Goal: Task Accomplishment & Management: Use online tool/utility

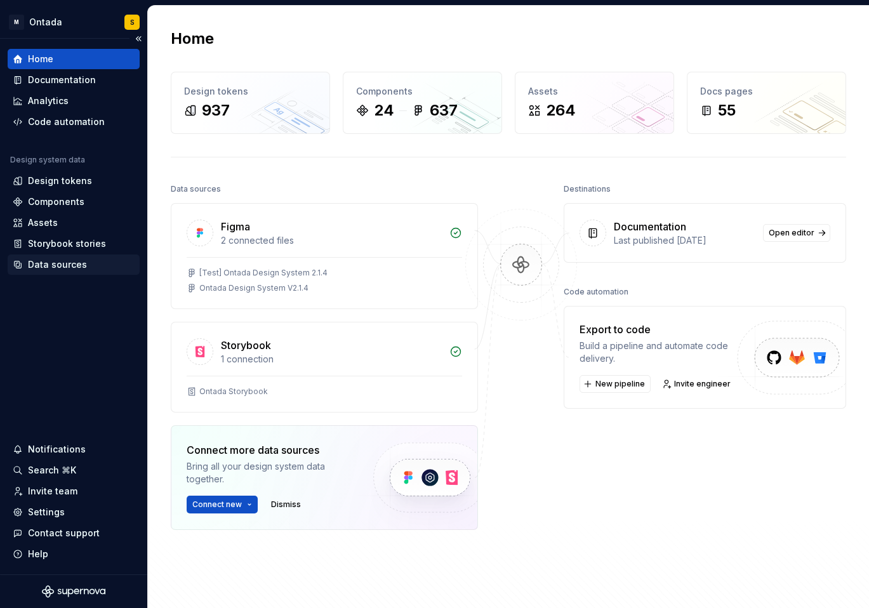
click at [69, 267] on div "Data sources" at bounding box center [57, 264] width 59 height 13
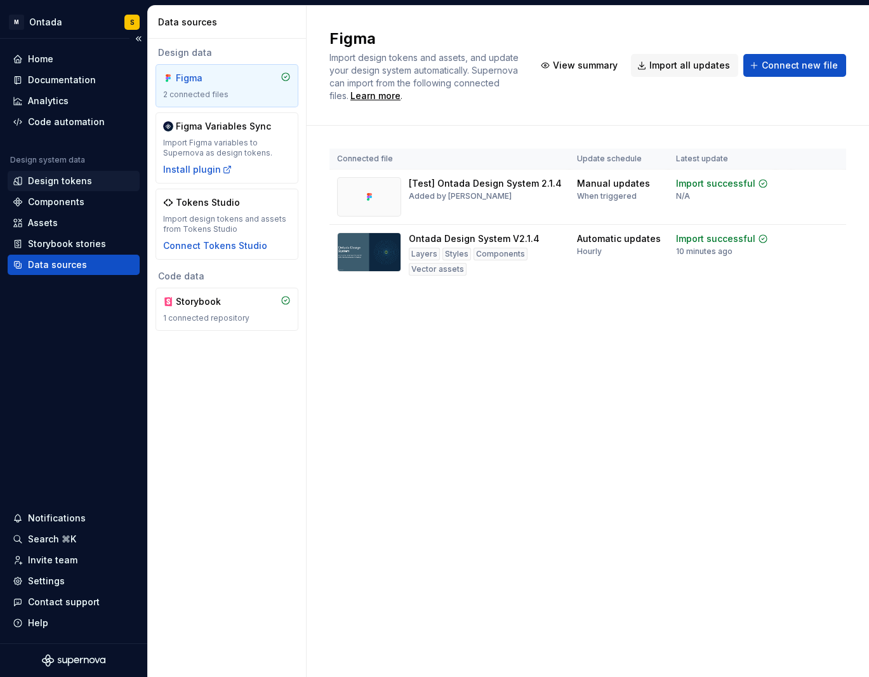
click at [69, 179] on div "Design tokens" at bounding box center [60, 181] width 64 height 13
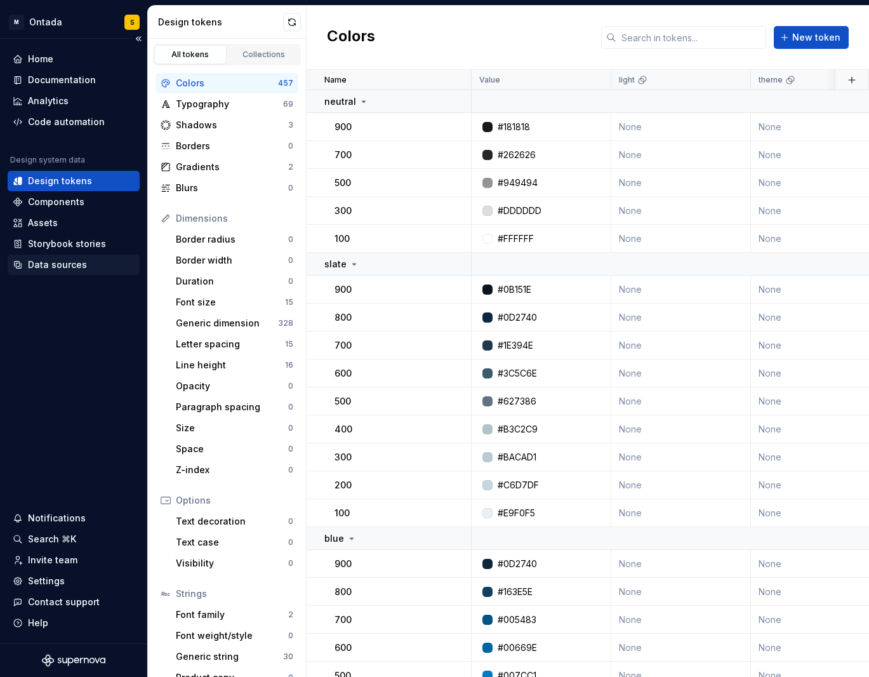
click at [84, 266] on div "Data sources" at bounding box center [74, 264] width 122 height 13
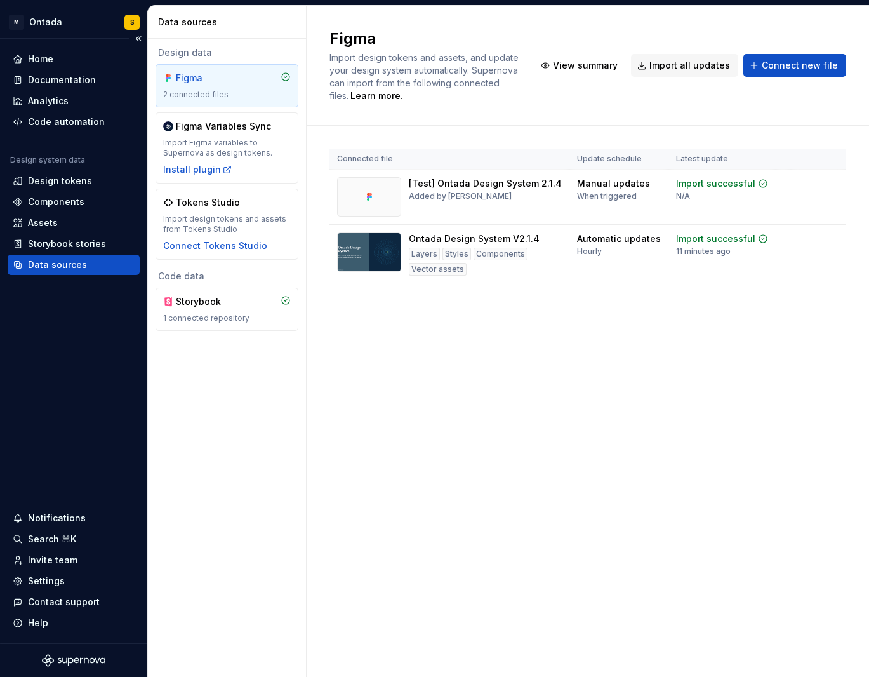
click at [130, 268] on div "Data sources" at bounding box center [74, 264] width 122 height 13
click at [178, 30] on div "Data sources" at bounding box center [227, 22] width 159 height 33
click at [94, 242] on div "Storybook stories" at bounding box center [67, 243] width 78 height 13
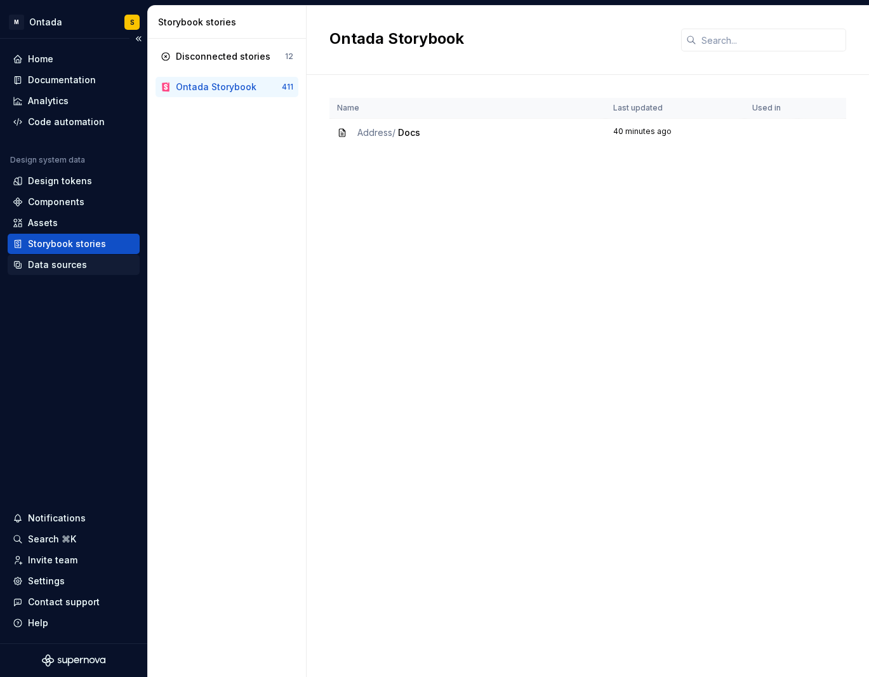
click at [69, 267] on div "Data sources" at bounding box center [57, 264] width 59 height 13
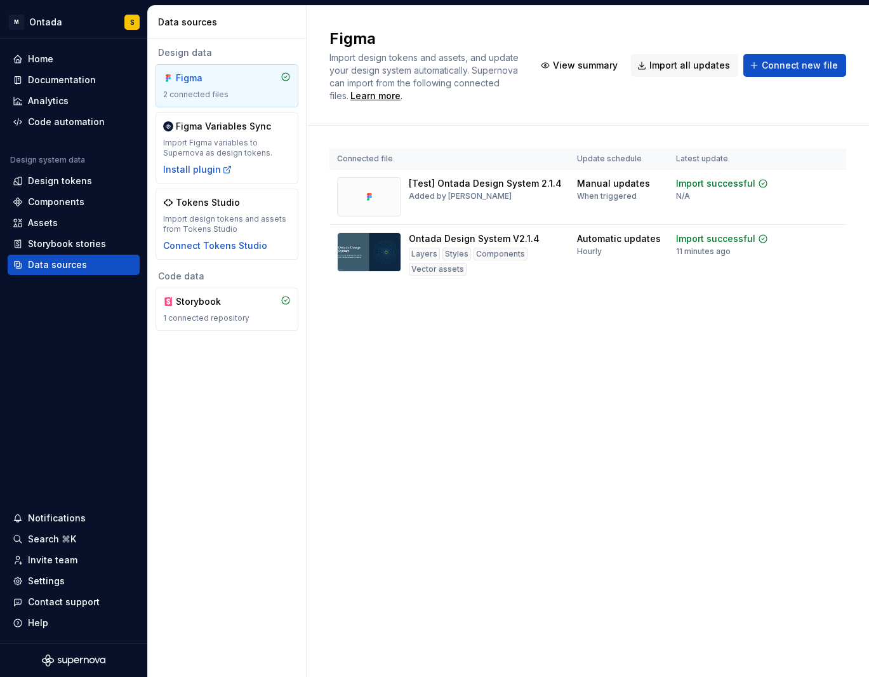
click at [215, 414] on div "Design data Figma 2 connected files Figma Variables Sync Import Figma variables…" at bounding box center [227, 358] width 158 height 638
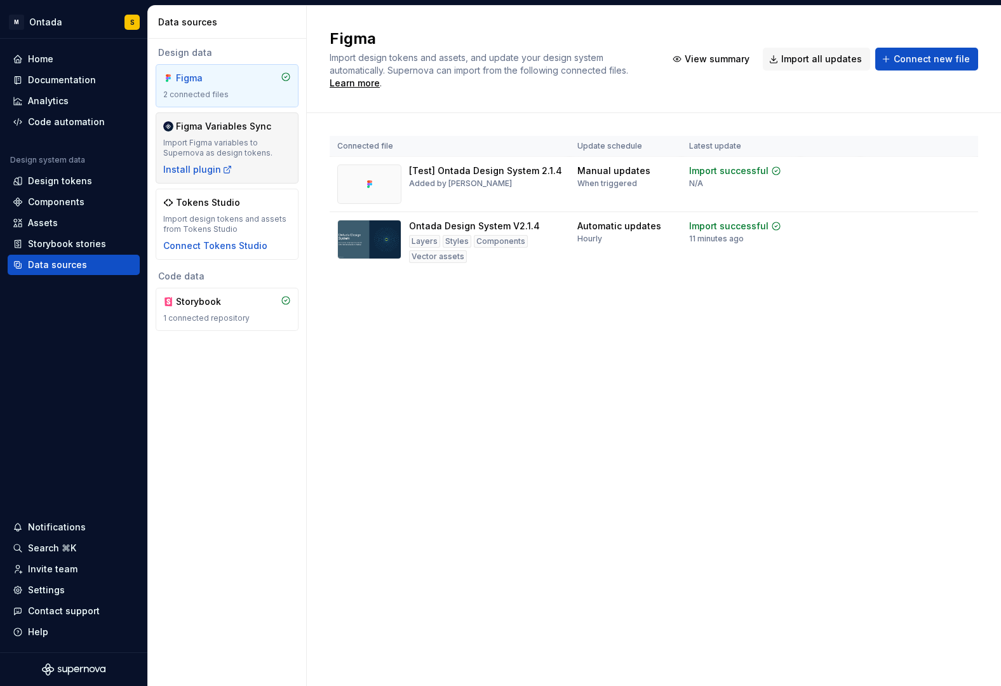
click at [255, 138] on div "Import Figma variables to Supernova as design tokens." at bounding box center [227, 148] width 128 height 20
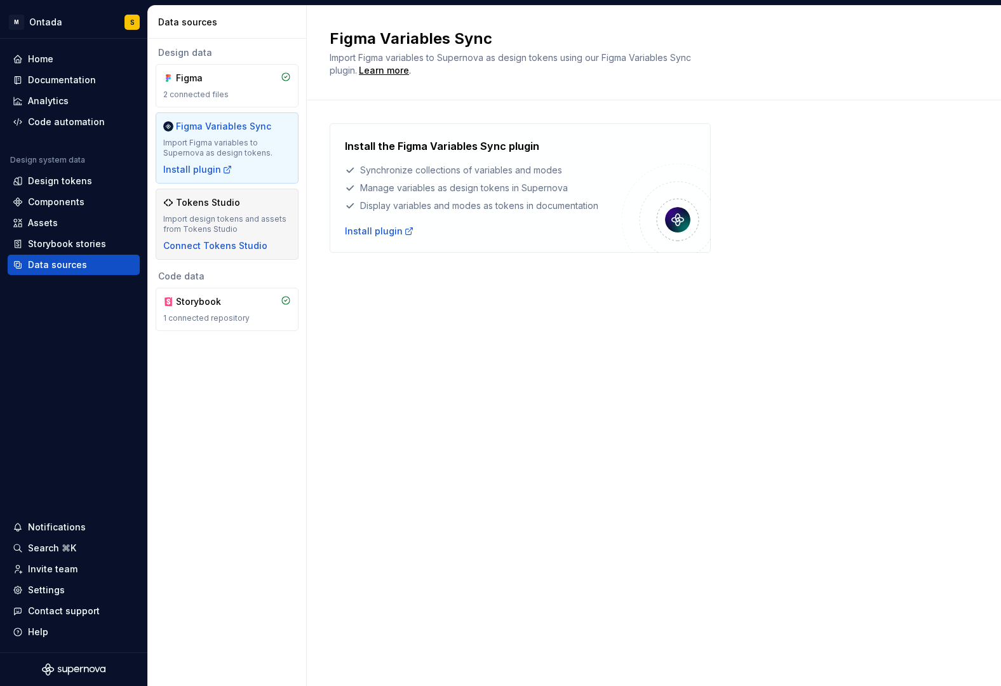
click at [243, 215] on div "Import design tokens and assets from Tokens Studio" at bounding box center [227, 224] width 128 height 20
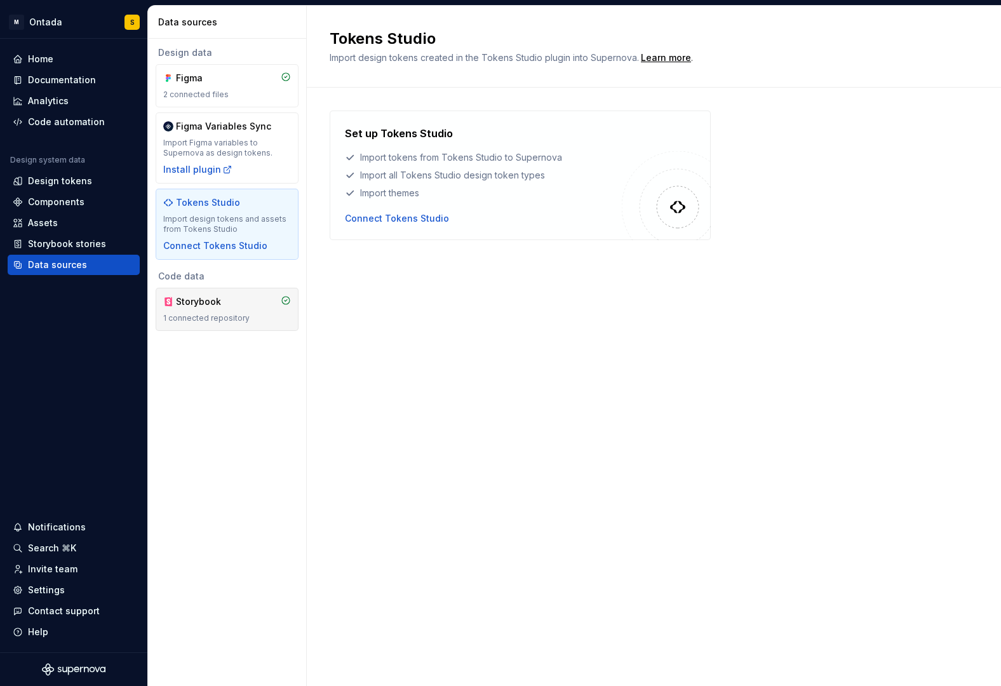
click at [234, 319] on div "1 connected repository" at bounding box center [227, 318] width 128 height 10
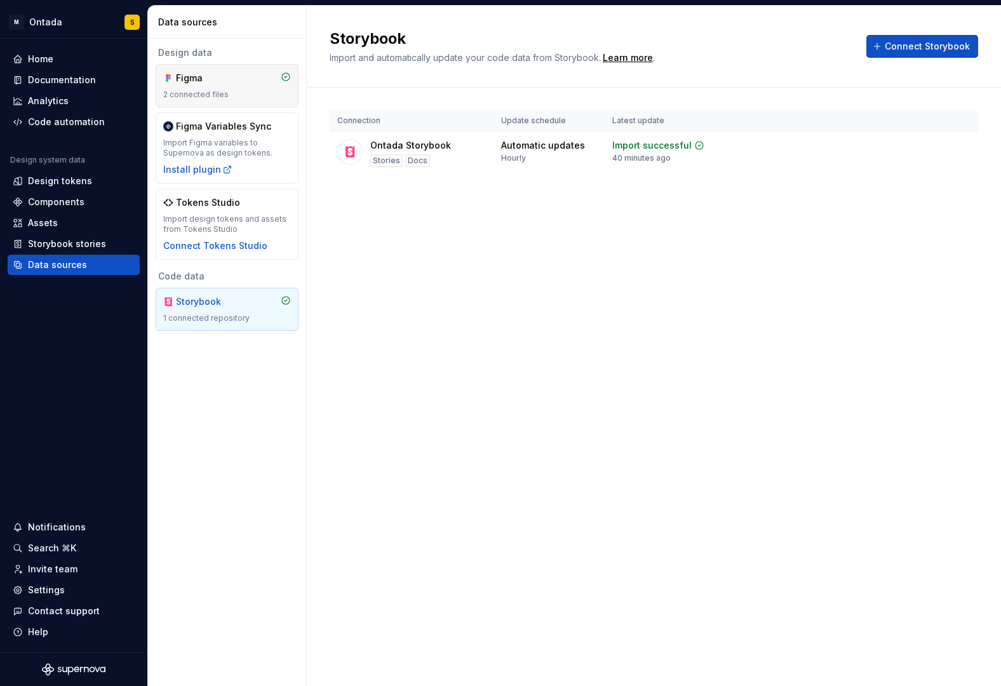
click at [239, 90] on div "2 connected files" at bounding box center [227, 95] width 128 height 10
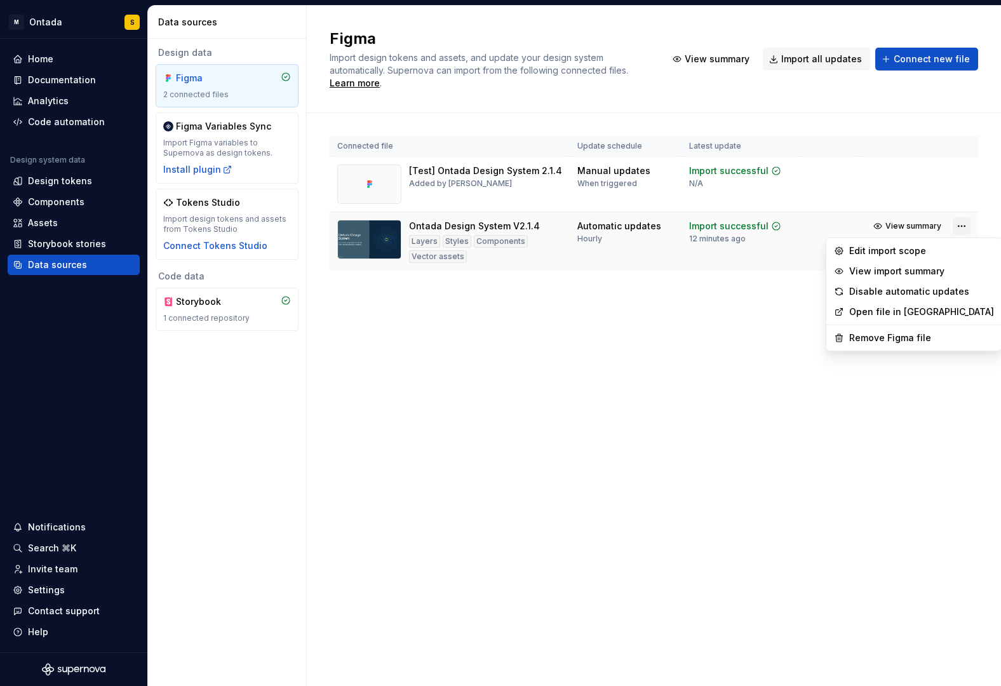
click at [869, 230] on html "M Ontada S Home Documentation Analytics Code automation Design system data Desi…" at bounding box center [500, 343] width 1001 height 686
click at [869, 248] on div "Edit import scope" at bounding box center [921, 250] width 145 height 13
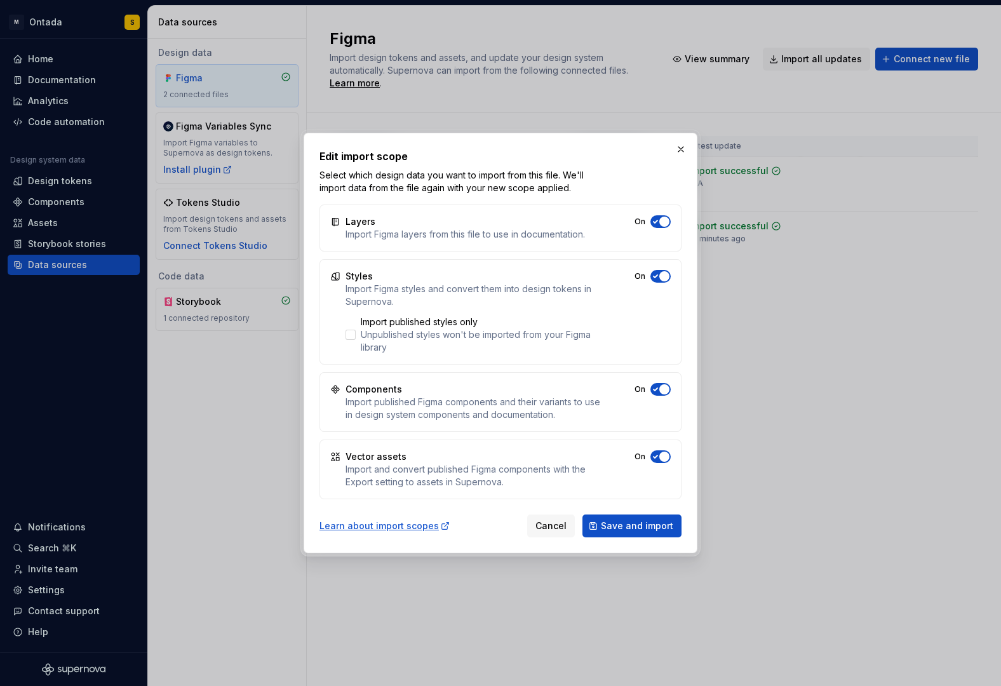
click at [655, 279] on icon "button" at bounding box center [655, 276] width 10 height 8
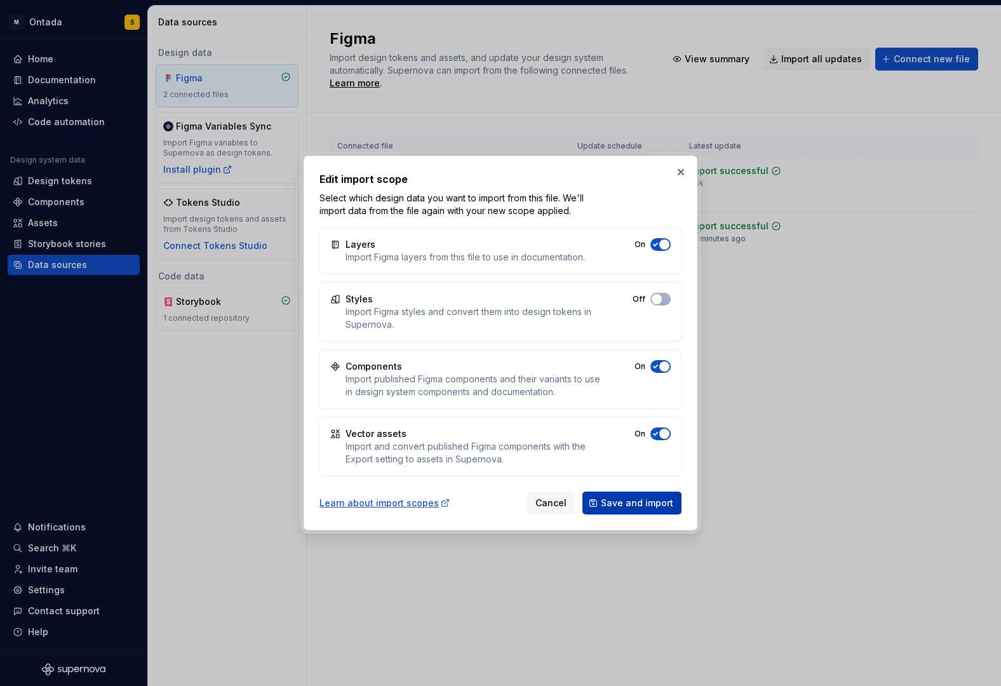
click at [628, 505] on span "Save and import" at bounding box center [637, 502] width 72 height 13
